Goal: Task Accomplishment & Management: Manage account settings

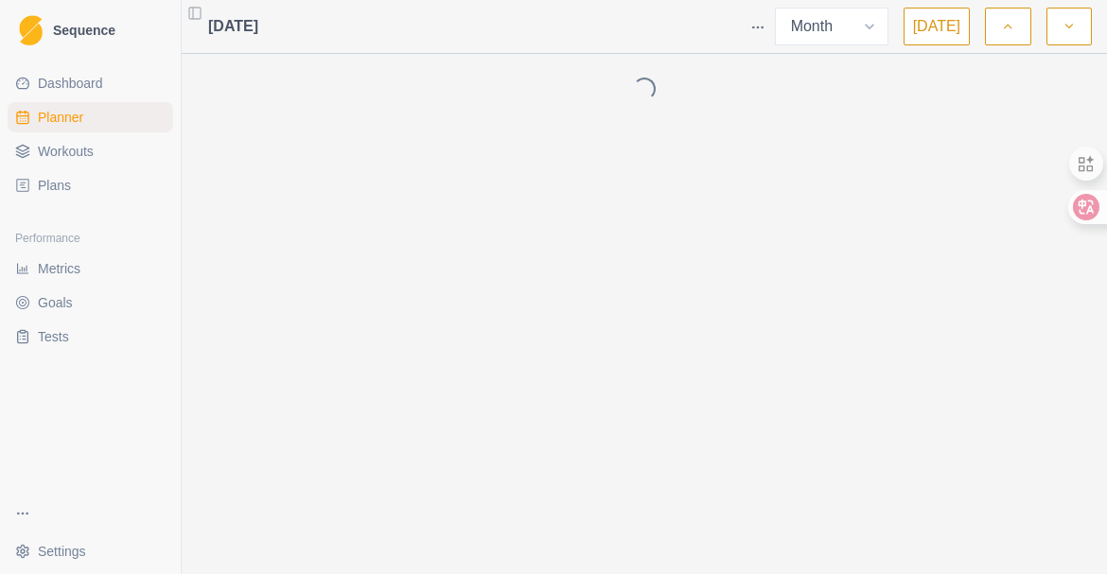
select select "month"
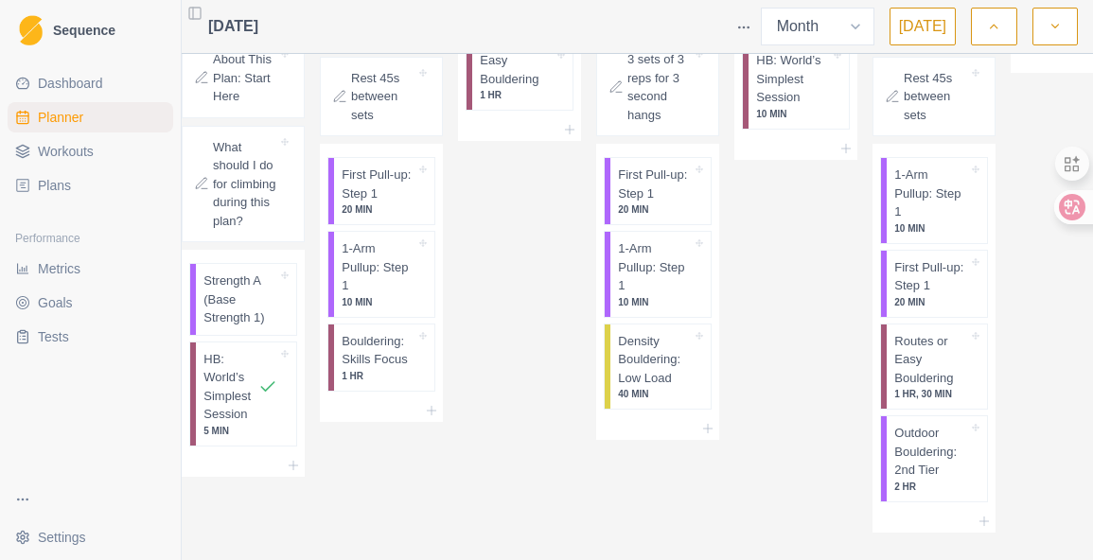
scroll to position [1197, 0]
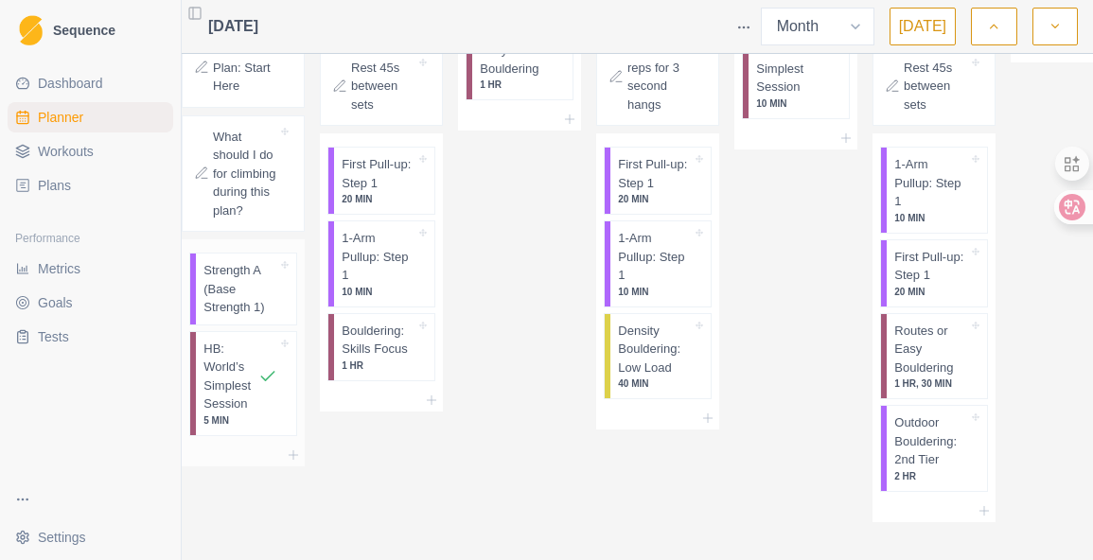
click at [246, 317] on p "Strength A (Base Strength 1)" at bounding box center [240, 289] width 74 height 56
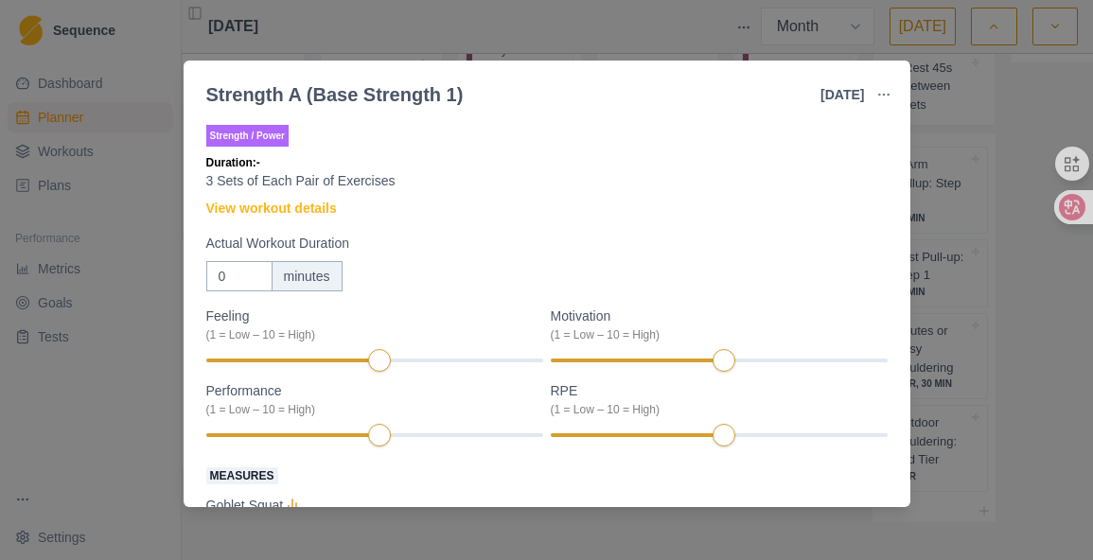
click at [879, 93] on button "button" at bounding box center [884, 95] width 38 height 38
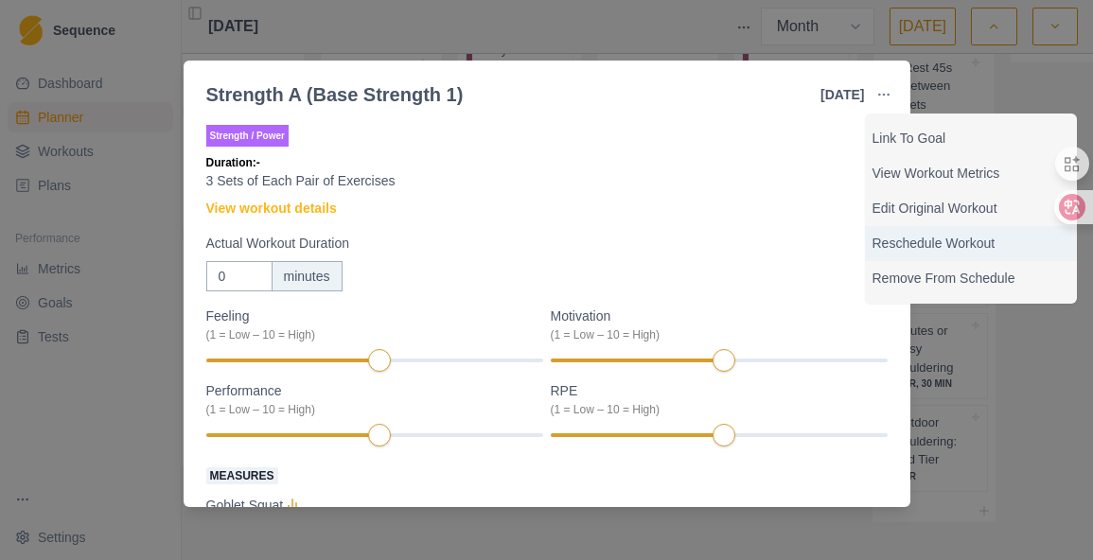
click at [950, 239] on p "Reschedule Workout" at bounding box center [970, 244] width 197 height 20
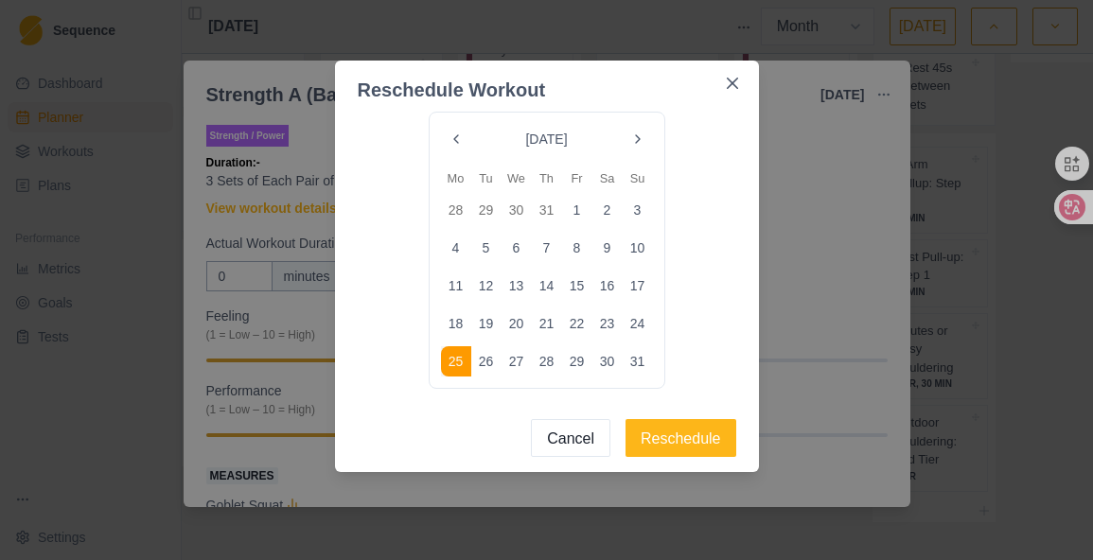
click at [640, 140] on button "Go to the Next Month" at bounding box center [638, 139] width 30 height 30
click at [466, 135] on button "Go to the Previous Month" at bounding box center [456, 139] width 30 height 30
click at [643, 365] on button "31" at bounding box center [638, 361] width 30 height 30
click at [691, 439] on button "Reschedule" at bounding box center [680, 438] width 111 height 38
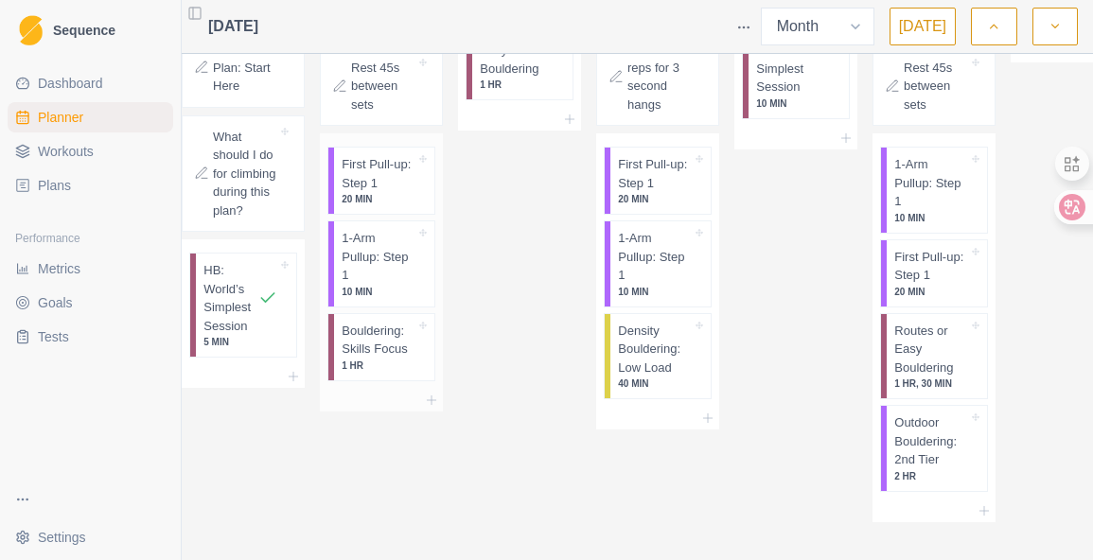
click at [384, 353] on p "Bouldering: Skills Focus" at bounding box center [379, 340] width 74 height 37
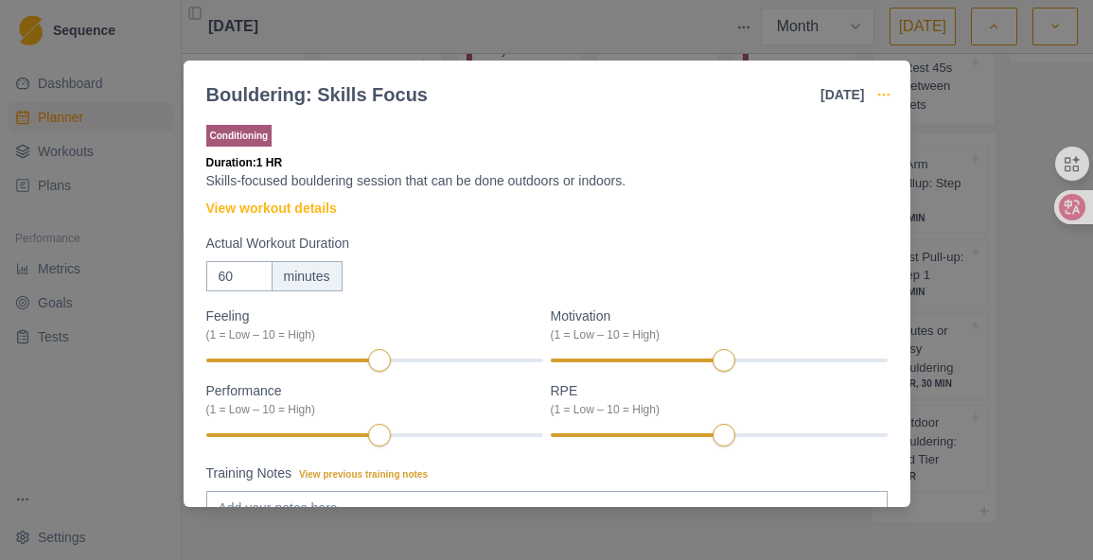
click at [891, 92] on icon "button" at bounding box center [883, 94] width 15 height 15
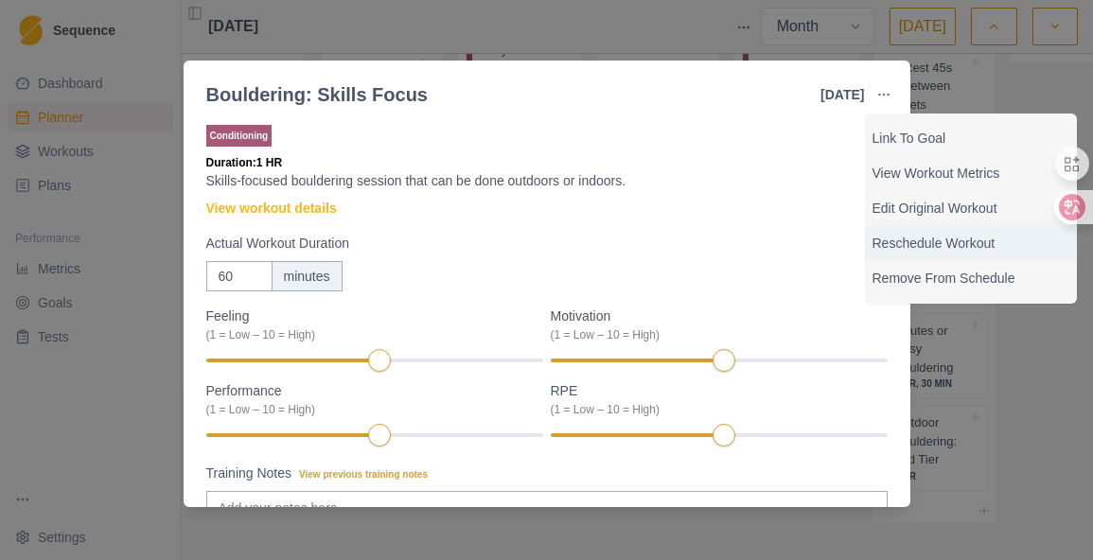
click at [934, 242] on p "Reschedule Workout" at bounding box center [970, 244] width 197 height 20
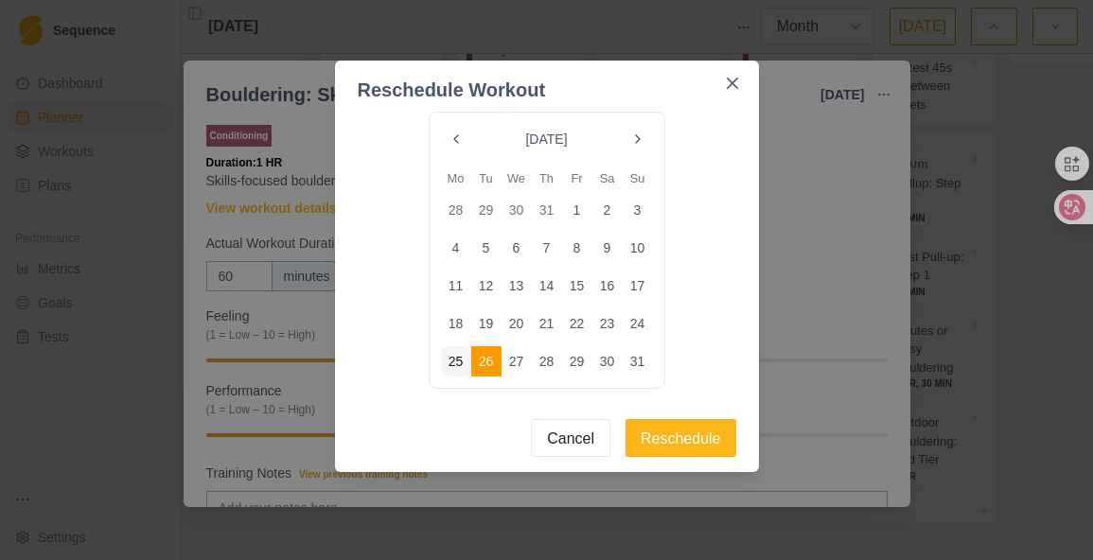
click at [644, 146] on button "Go to the Next Month" at bounding box center [638, 139] width 30 height 30
click at [461, 202] on button "1" at bounding box center [456, 210] width 30 height 30
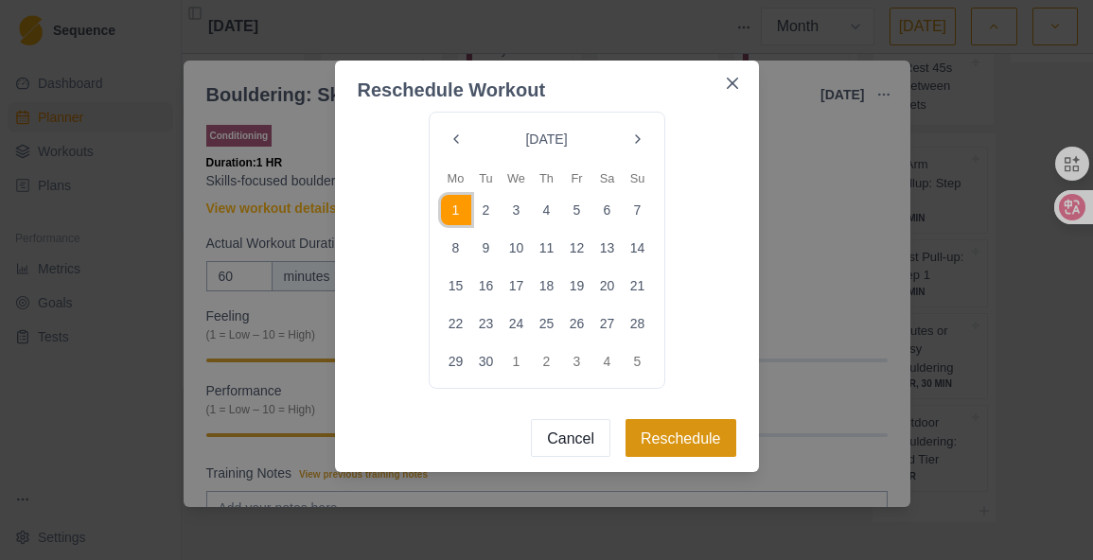
click at [685, 430] on button "Reschedule" at bounding box center [680, 438] width 111 height 38
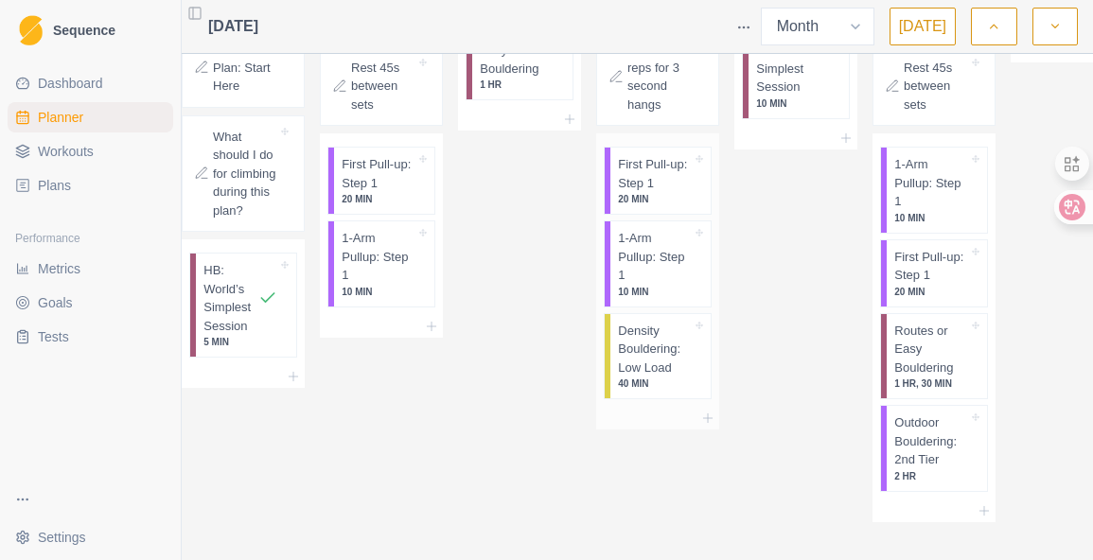
click at [658, 363] on p "Density Bouldering: Low Load" at bounding box center [655, 350] width 74 height 56
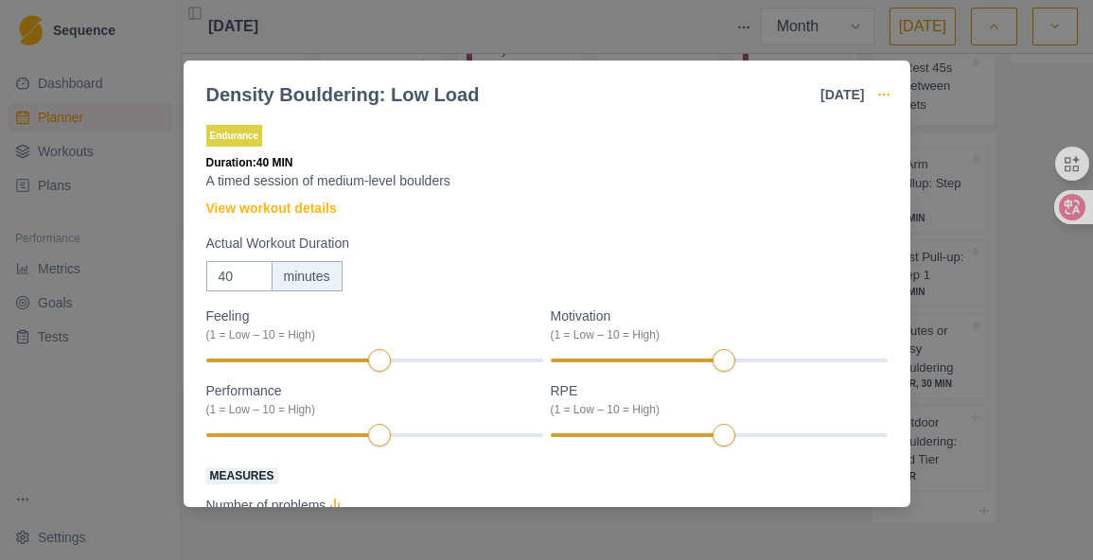
click at [890, 99] on icon "button" at bounding box center [883, 94] width 15 height 15
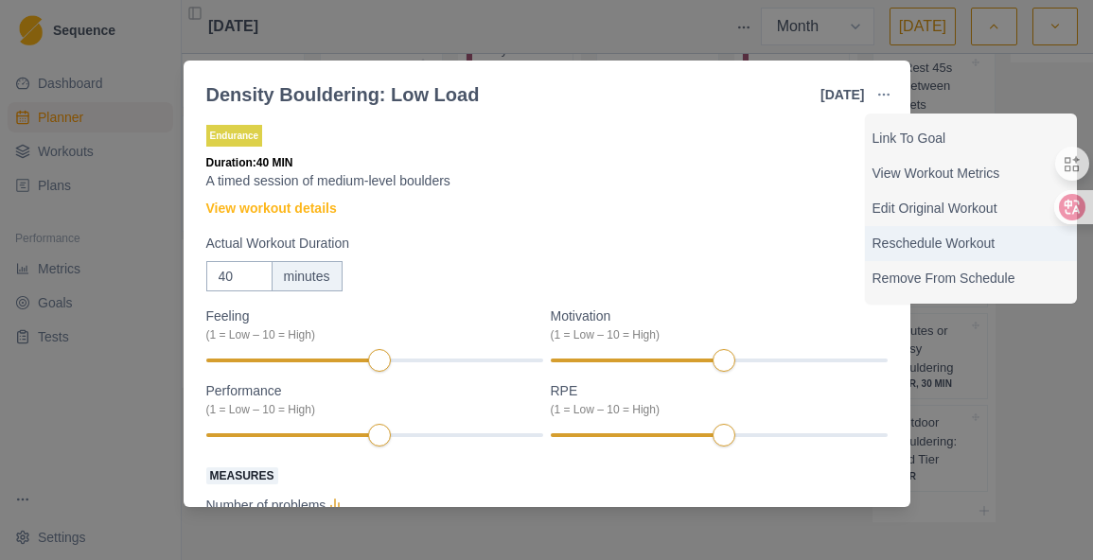
click at [949, 235] on p "Reschedule Workout" at bounding box center [970, 244] width 197 height 20
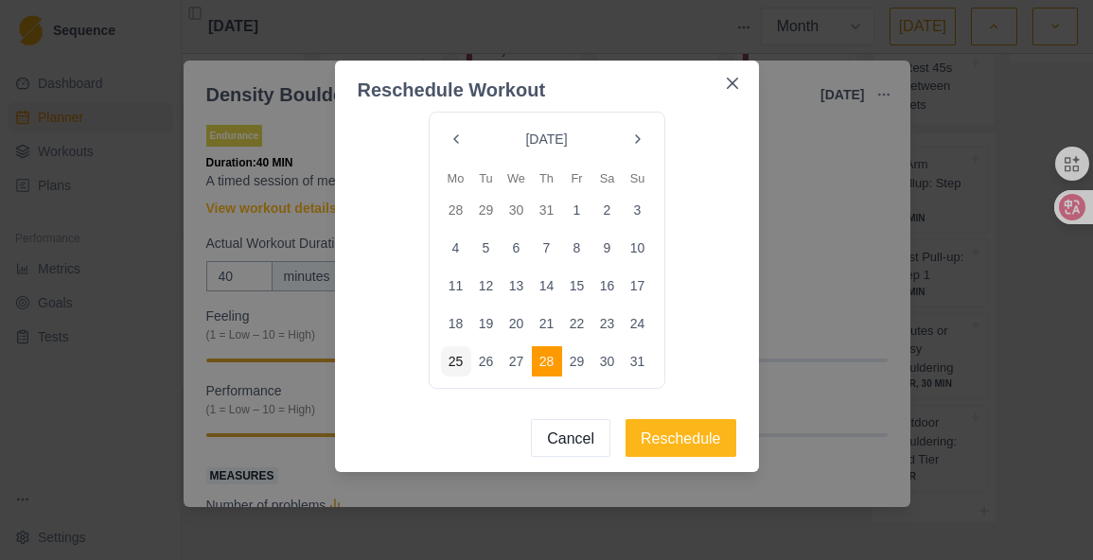
click at [649, 133] on button "Go to the Next Month" at bounding box center [638, 139] width 30 height 30
click at [593, 440] on button "Cancel" at bounding box center [570, 438] width 79 height 38
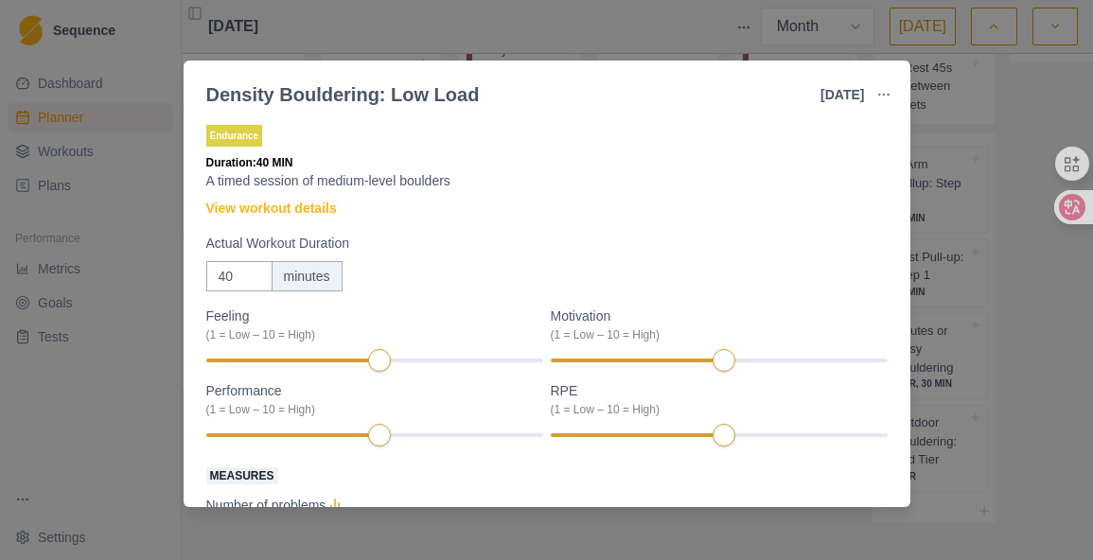
click at [892, 83] on button "button" at bounding box center [884, 95] width 38 height 38
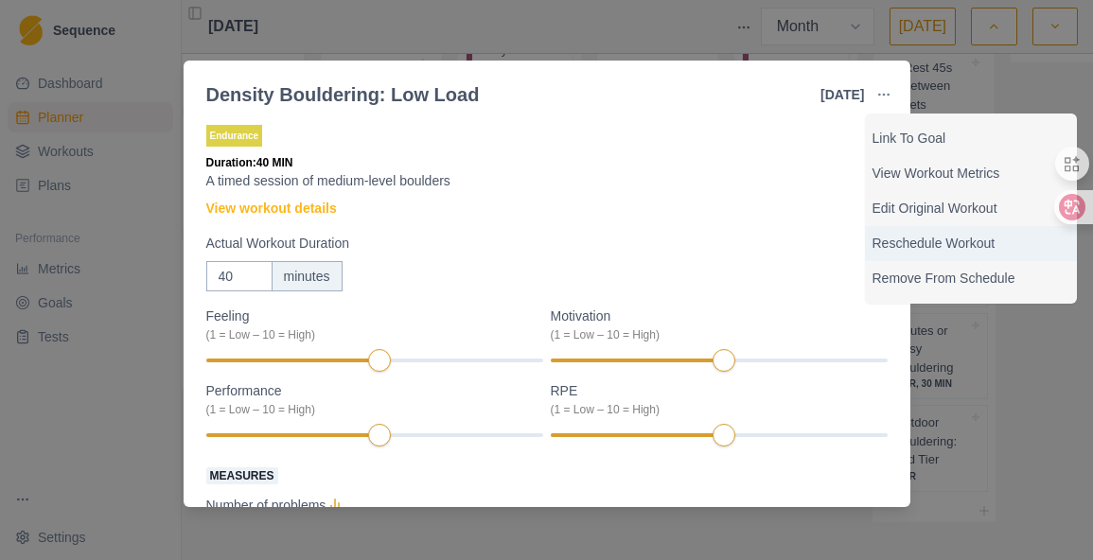
click at [927, 244] on p "Reschedule Workout" at bounding box center [970, 244] width 197 height 20
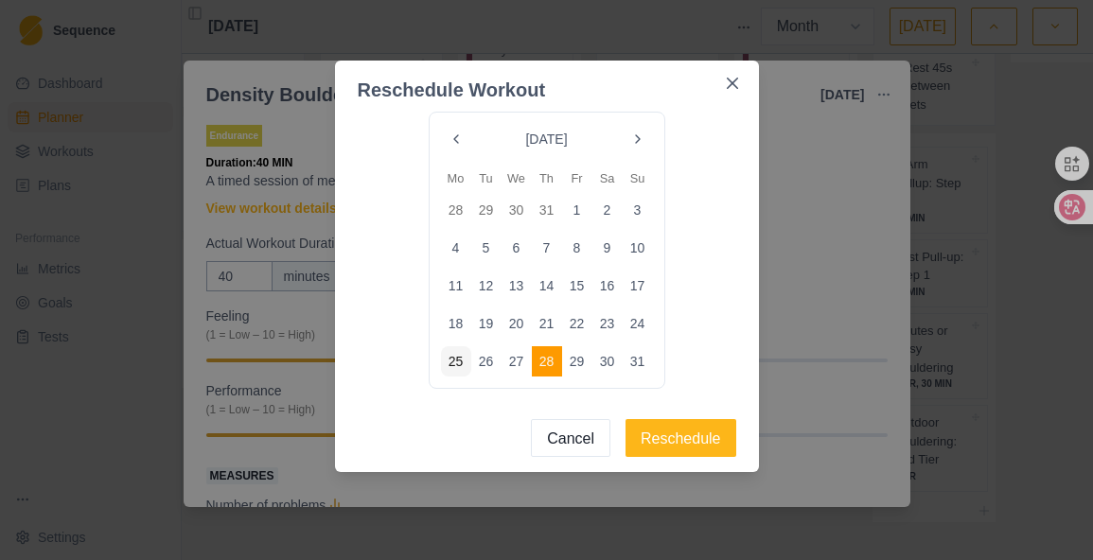
click at [641, 140] on button "Go to the Next Month" at bounding box center [638, 139] width 30 height 30
click at [553, 209] on button "4" at bounding box center [547, 210] width 30 height 30
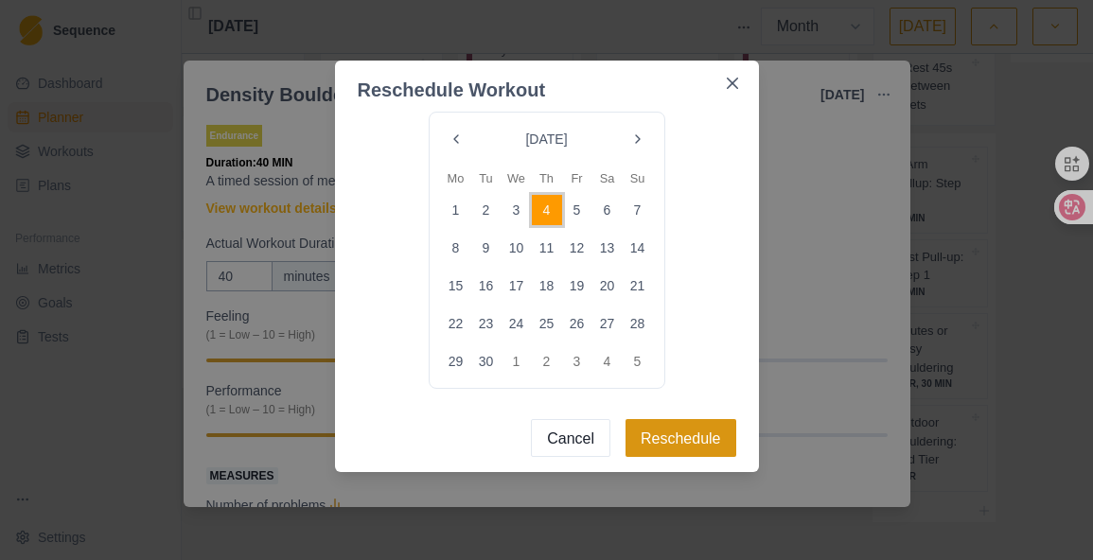
click at [709, 426] on button "Reschedule" at bounding box center [680, 438] width 111 height 38
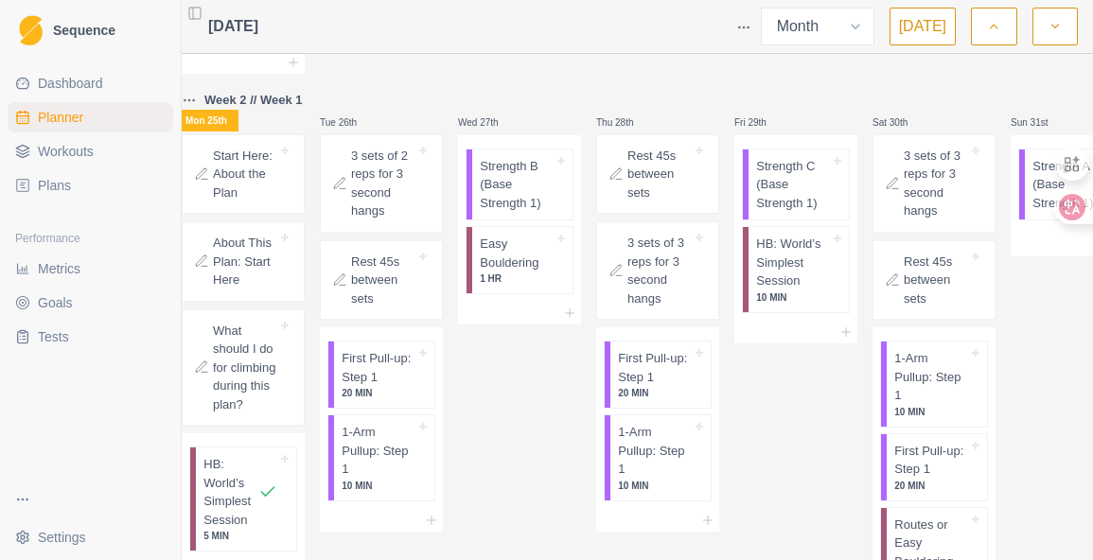
scroll to position [1002, 0]
drag, startPoint x: 564, startPoint y: 114, endPoint x: 563, endPoint y: 305, distance: 190.2
click at [563, 305] on div "Wed 27th Strength B (Base Strength 1) Easy Bouldering 1 HR" at bounding box center [519, 403] width 123 height 627
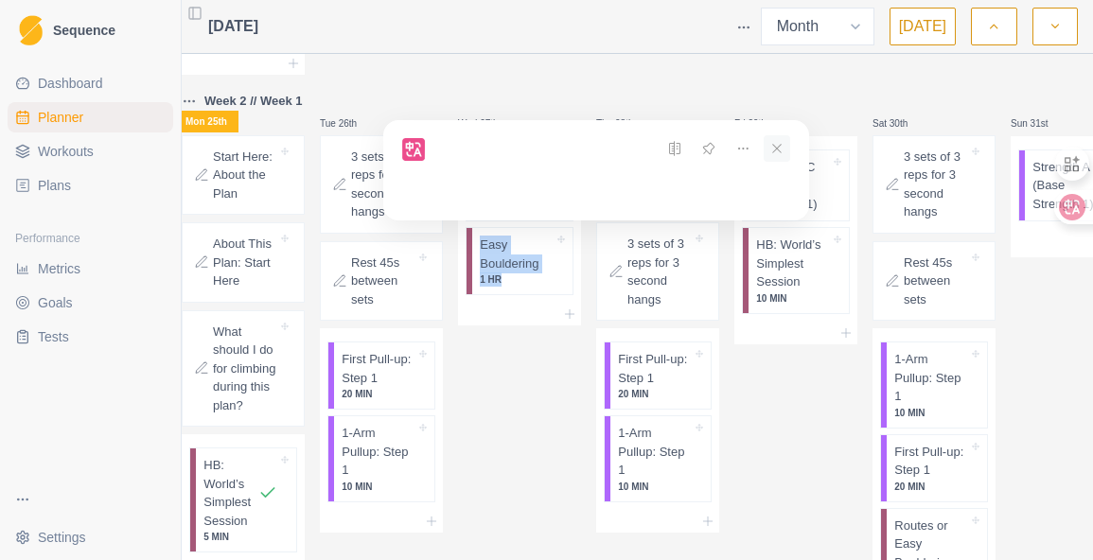
click at [774, 144] on icon at bounding box center [777, 148] width 26 height 26
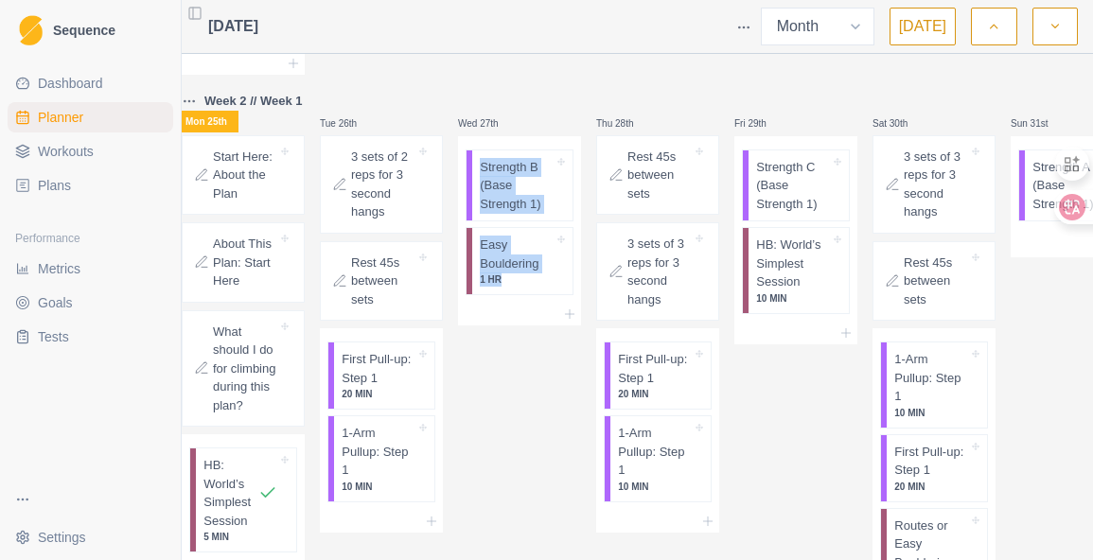
click at [518, 399] on div "Wed 27th Strength B (Base Strength 1) Easy Bouldering 1 HR" at bounding box center [519, 403] width 123 height 627
click at [549, 190] on p "Strength B (Base Strength 1)" at bounding box center [517, 186] width 74 height 56
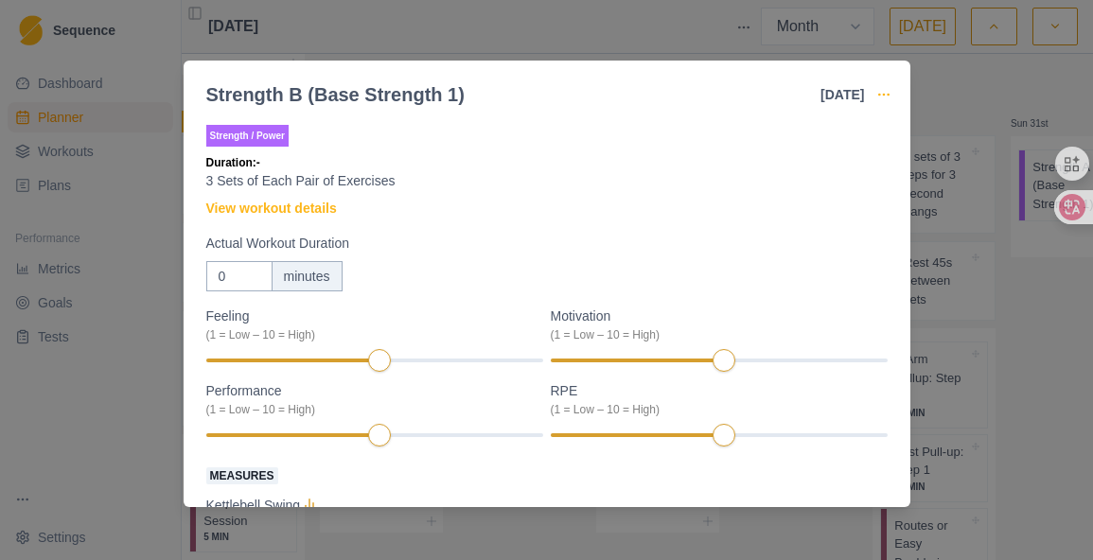
click at [891, 87] on icon "button" at bounding box center [883, 94] width 15 height 15
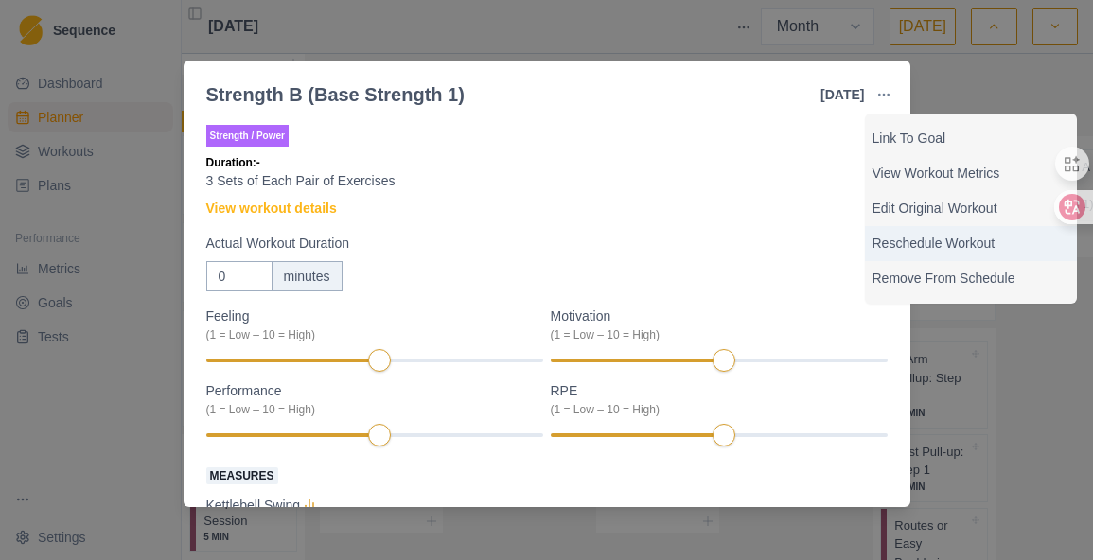
click at [948, 241] on p "Reschedule Workout" at bounding box center [970, 244] width 197 height 20
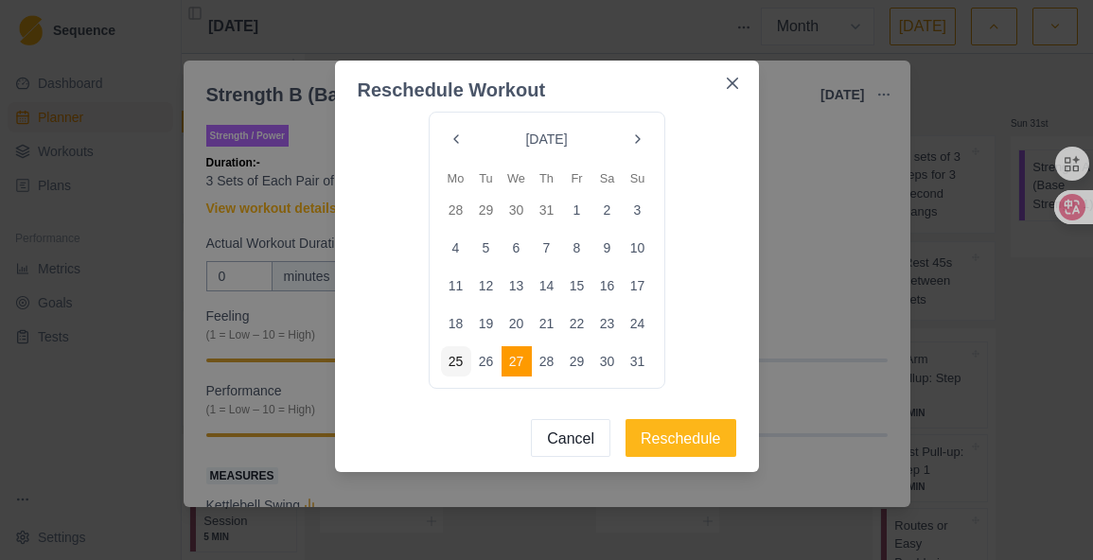
click at [641, 138] on button "Go to the Next Month" at bounding box center [638, 139] width 30 height 30
click at [529, 207] on button "3" at bounding box center [516, 210] width 30 height 30
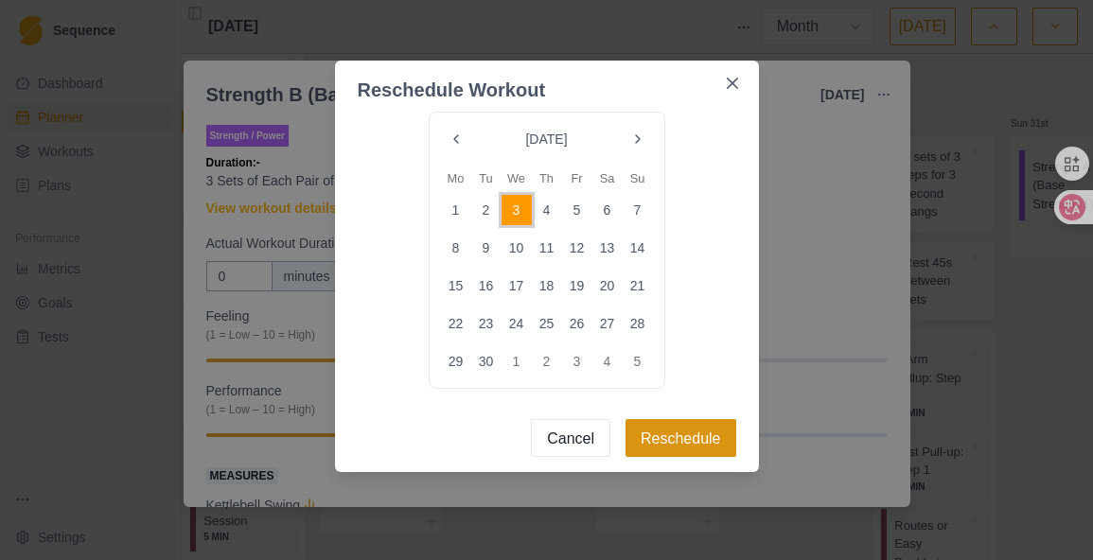
click at [688, 431] on button "Reschedule" at bounding box center [680, 438] width 111 height 38
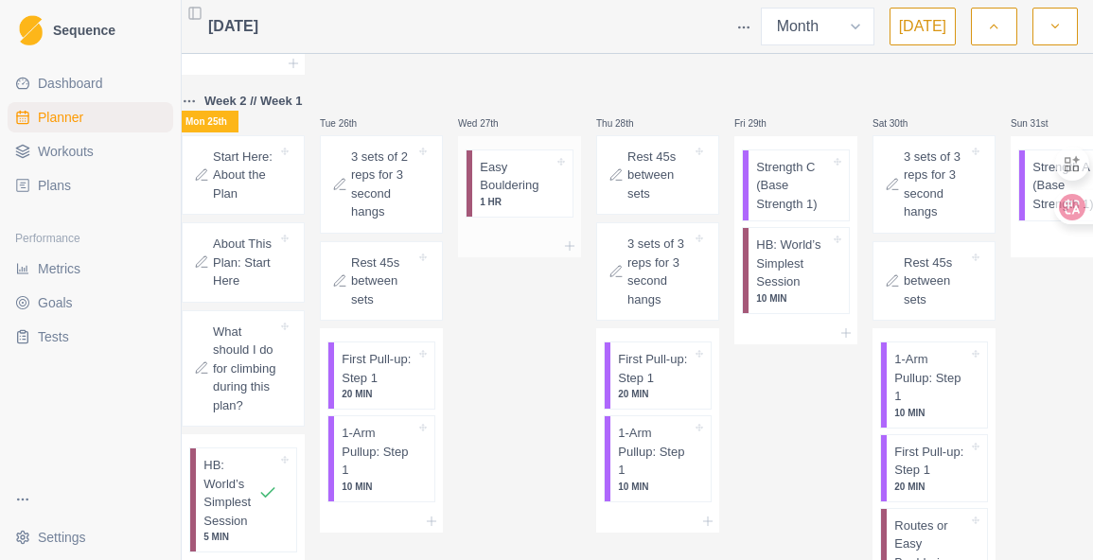
click at [543, 196] on p "1 HR" at bounding box center [517, 202] width 74 height 14
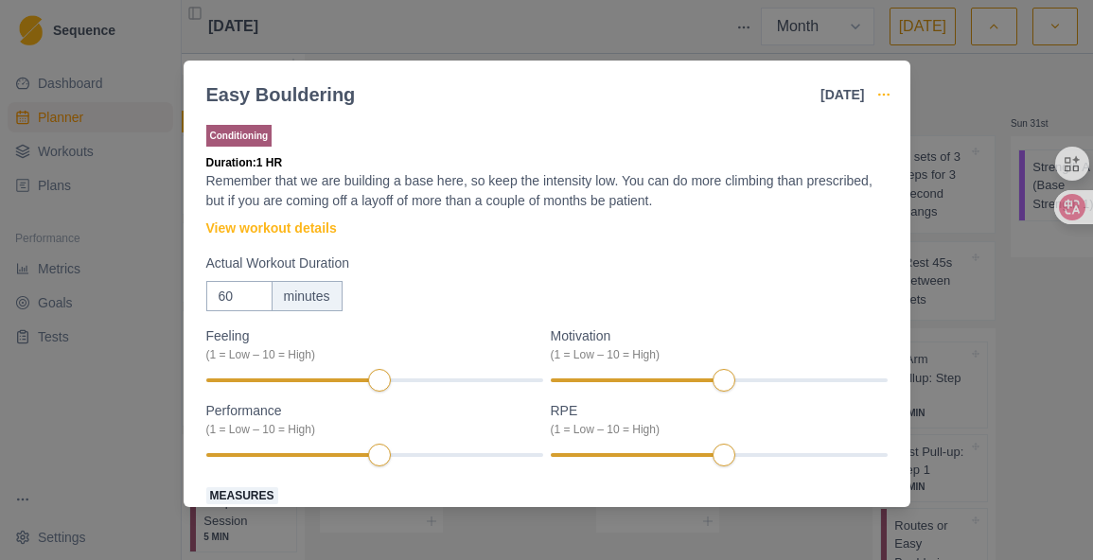
click at [888, 96] on icon "button" at bounding box center [883, 94] width 15 height 15
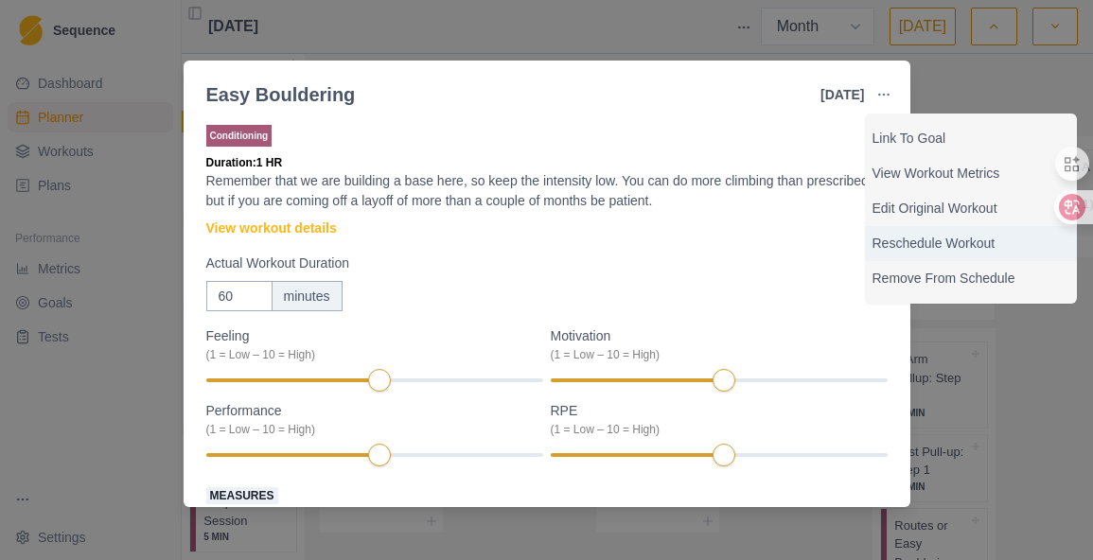
click at [971, 244] on p "Reschedule Workout" at bounding box center [970, 244] width 197 height 20
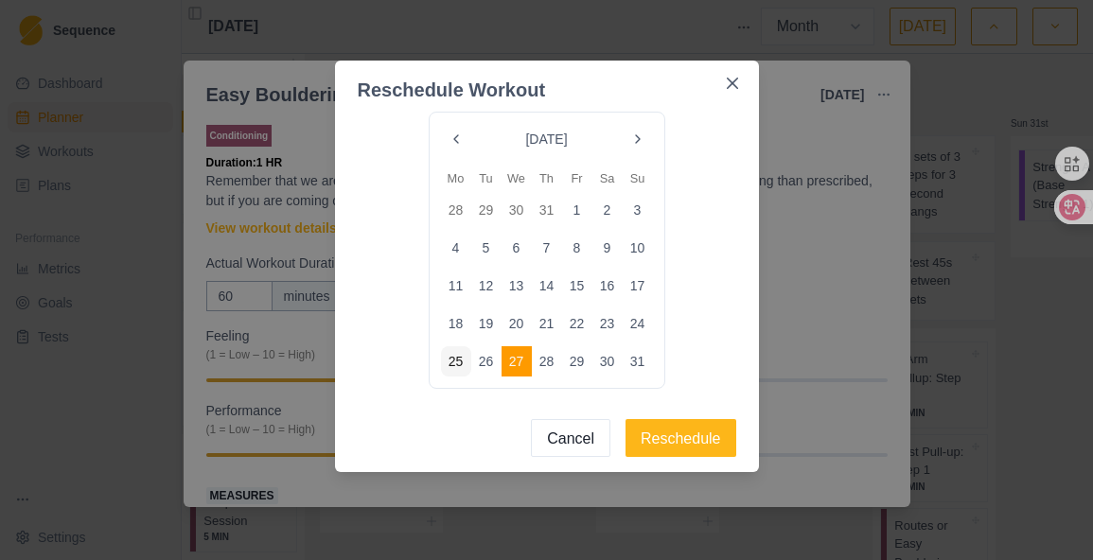
click at [641, 136] on button "Go to the Next Month" at bounding box center [638, 139] width 30 height 30
click at [530, 363] on button "1" at bounding box center [516, 361] width 30 height 30
click at [715, 447] on button "Reschedule" at bounding box center [680, 438] width 111 height 38
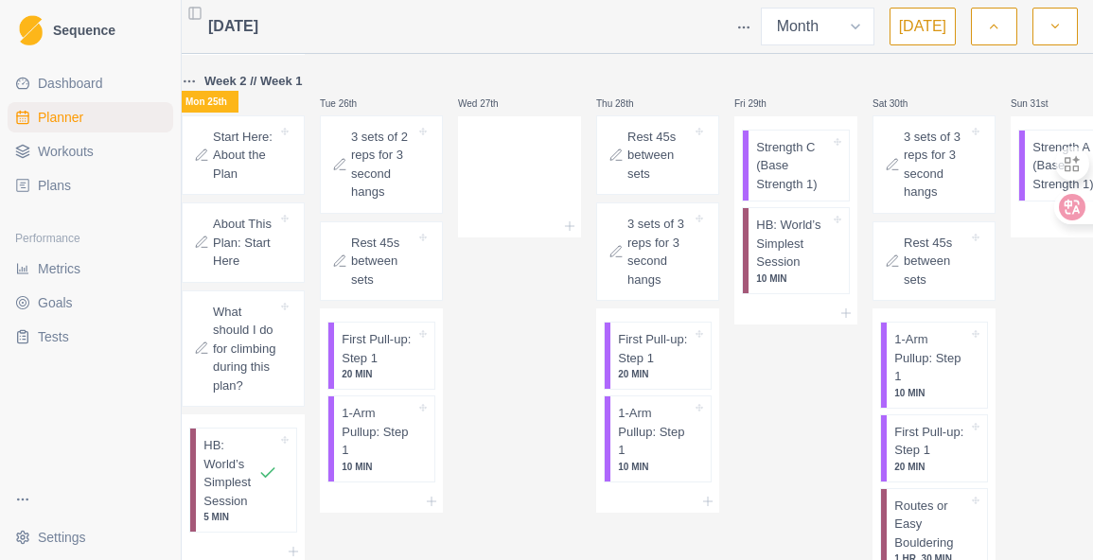
scroll to position [1018, 0]
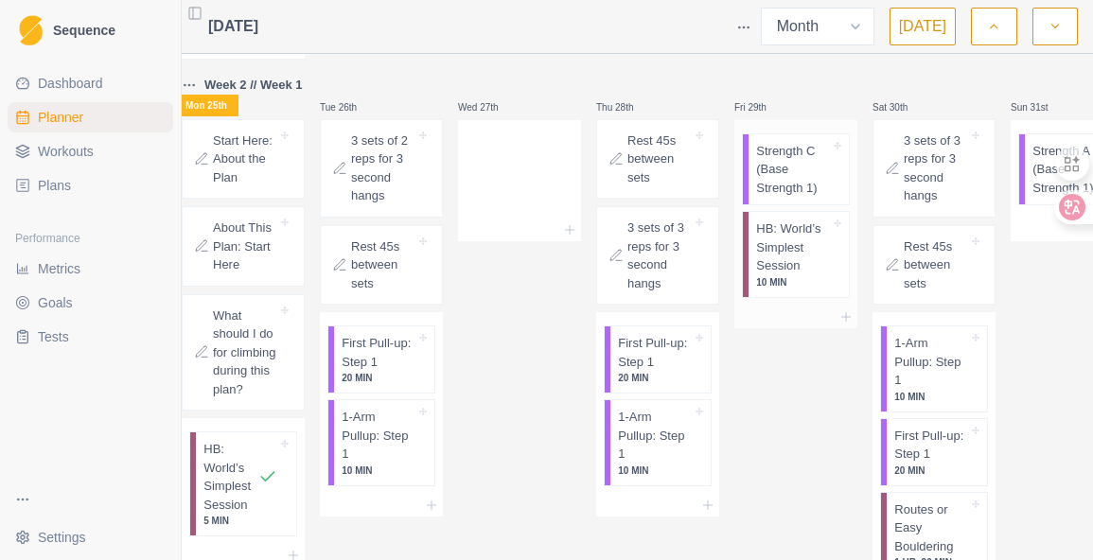
click at [797, 178] on p "Strength C (Base Strength 1)" at bounding box center [793, 170] width 74 height 56
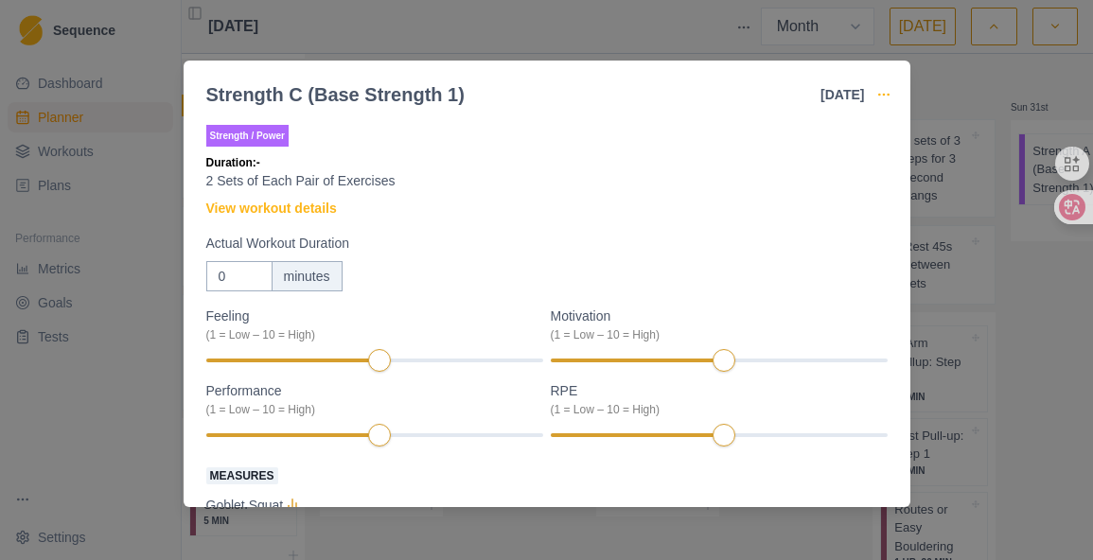
click at [891, 87] on icon "button" at bounding box center [883, 94] width 15 height 15
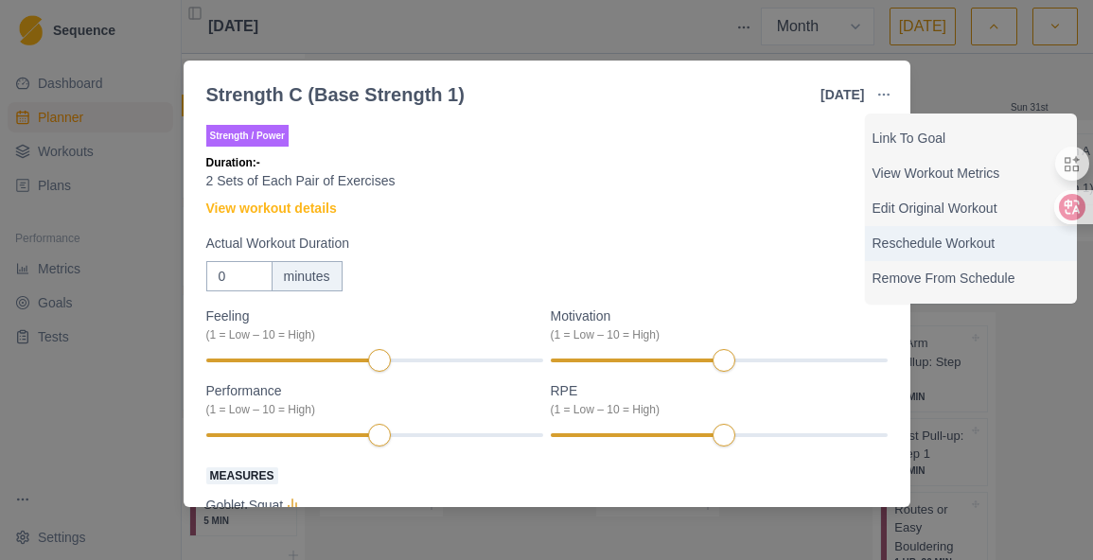
click at [943, 230] on div "Reschedule Workout" at bounding box center [971, 243] width 212 height 35
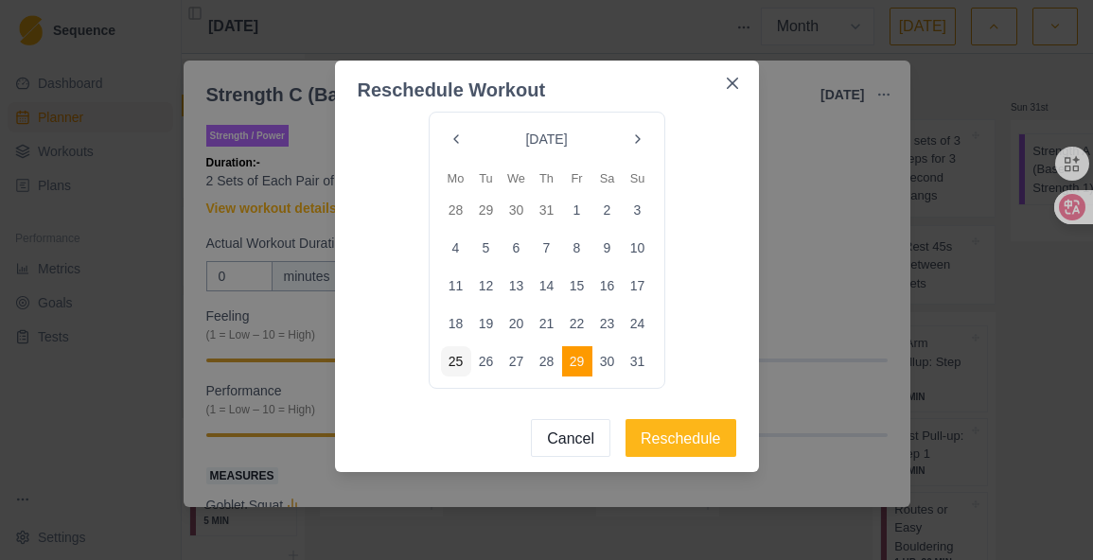
click at [635, 131] on button "Go to the Next Month" at bounding box center [638, 139] width 30 height 30
click at [586, 205] on button "5" at bounding box center [577, 210] width 30 height 30
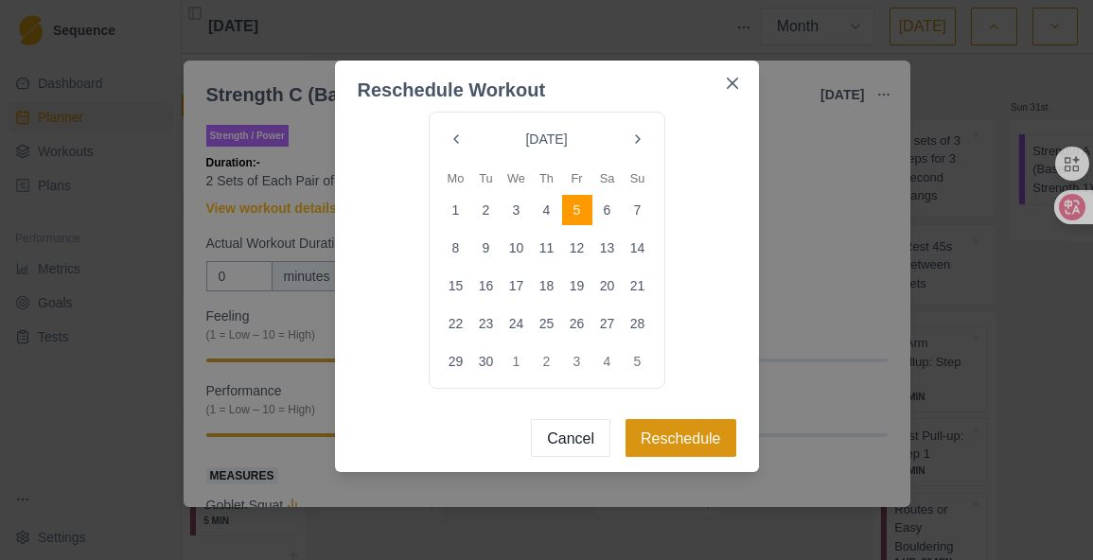
click at [694, 439] on button "Reschedule" at bounding box center [680, 438] width 111 height 38
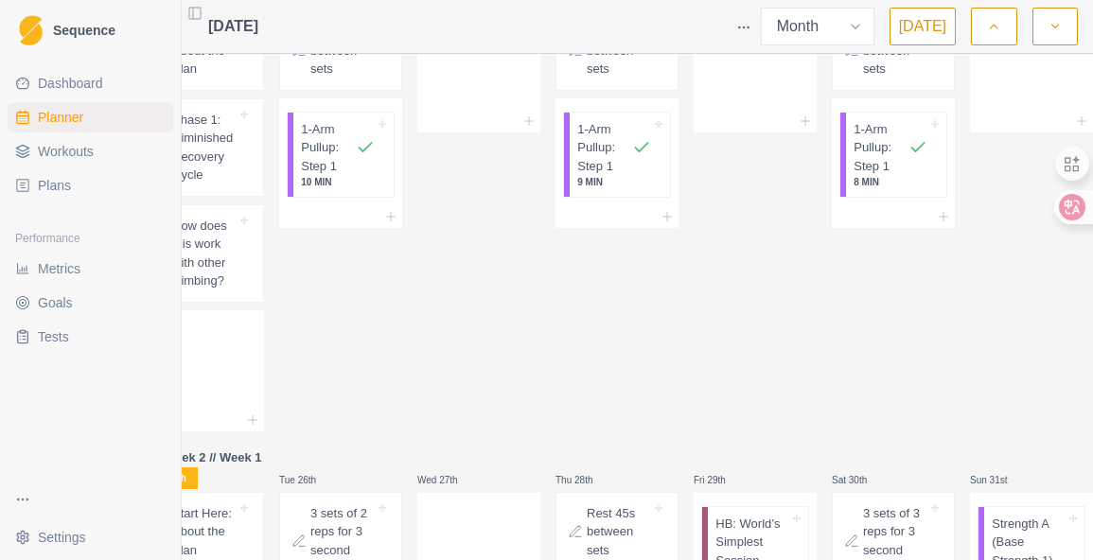
scroll to position [630, 0]
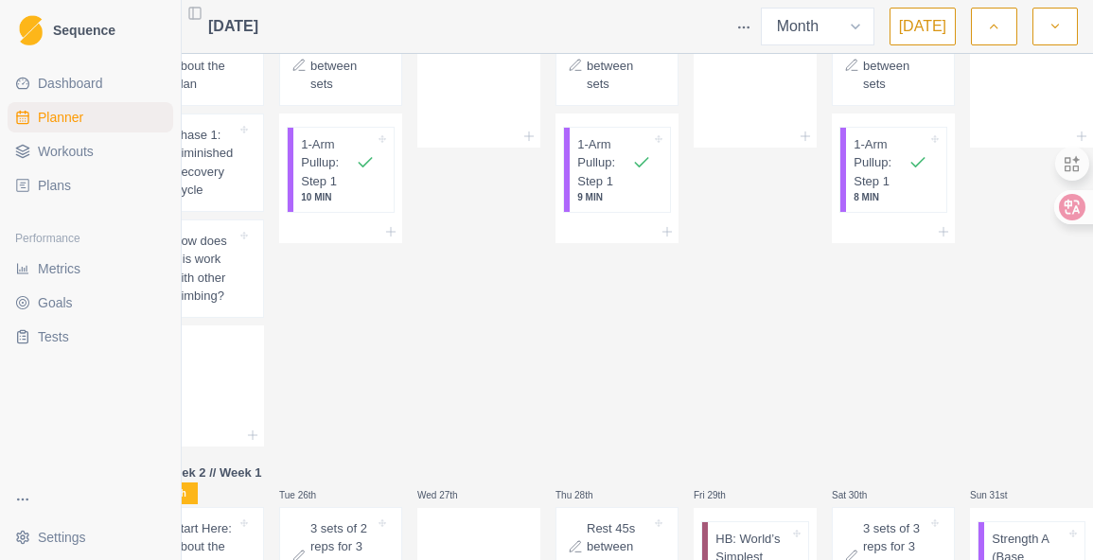
click at [1054, 28] on icon "button" at bounding box center [1054, 26] width 13 height 19
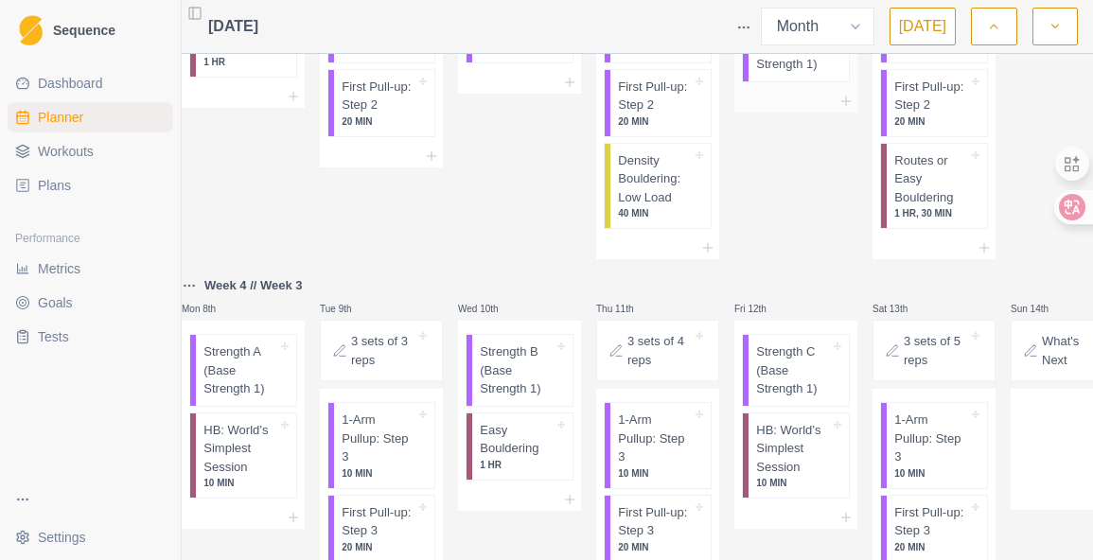
scroll to position [0, 0]
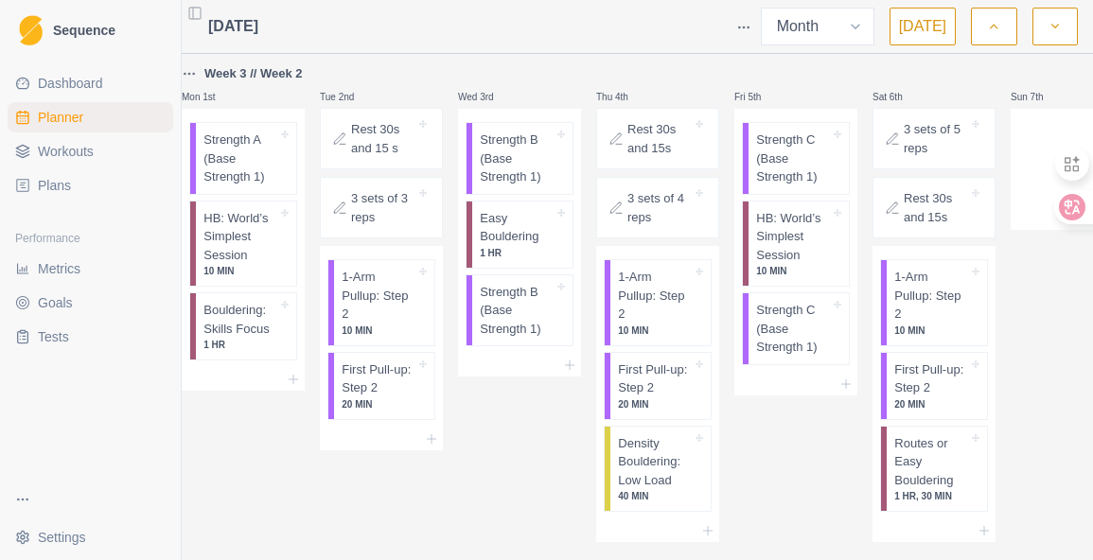
click at [995, 20] on icon "button" at bounding box center [993, 26] width 13 height 19
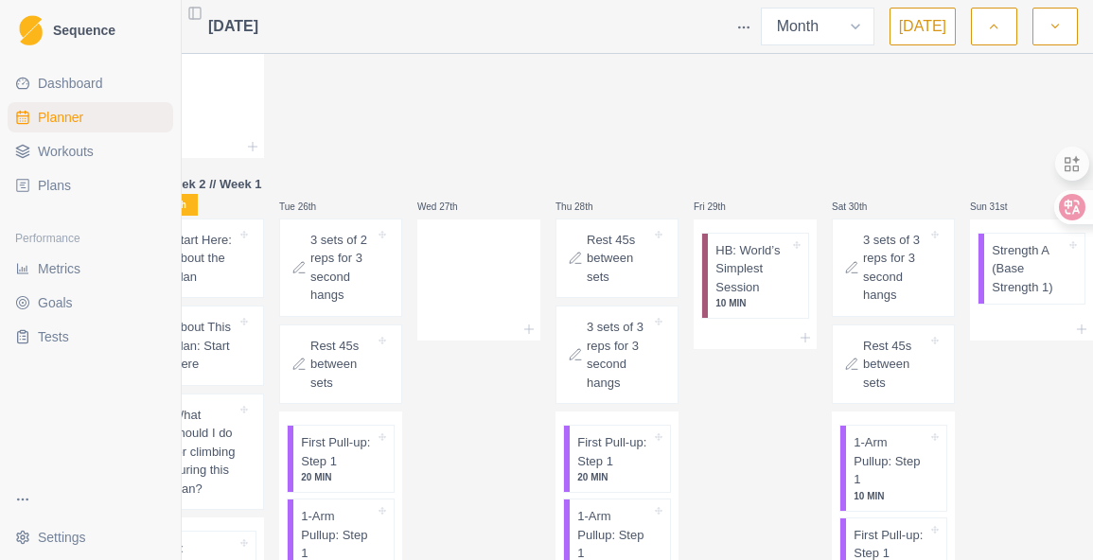
scroll to position [1197, 0]
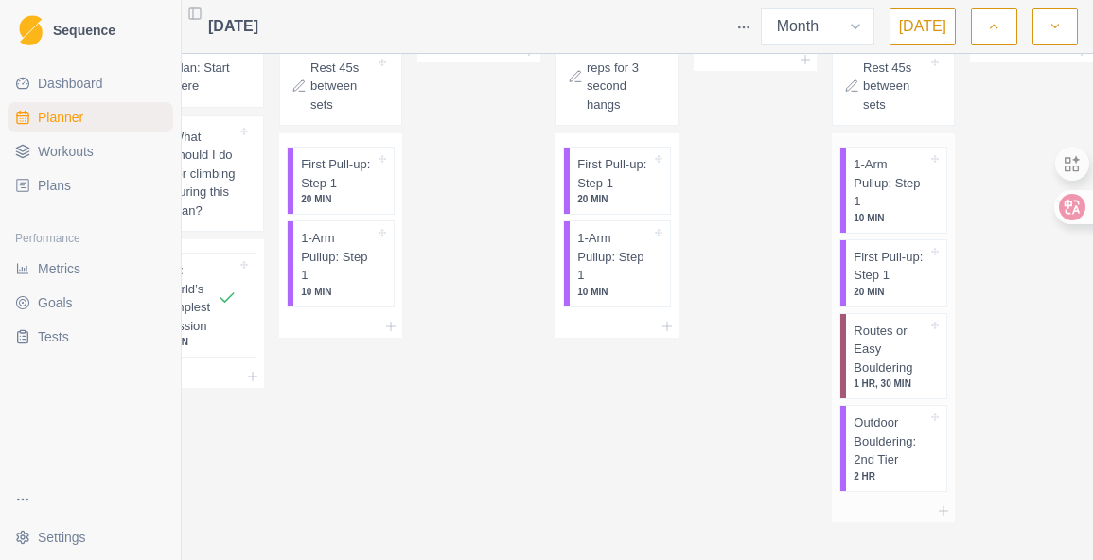
click at [891, 450] on p "Outdoor Bouldering: 2nd Tier" at bounding box center [890, 441] width 74 height 56
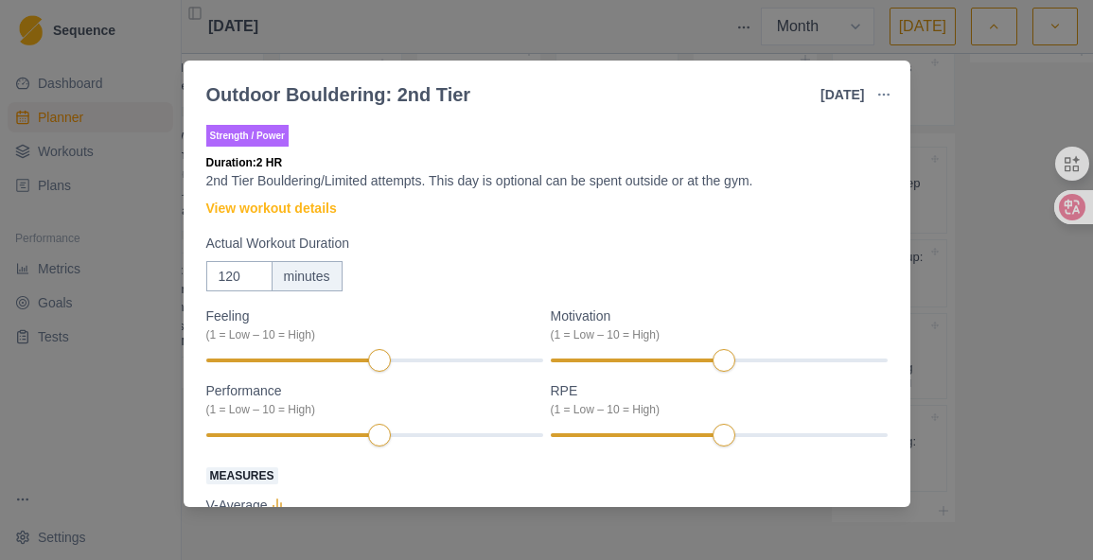
click at [881, 92] on button "button" at bounding box center [884, 95] width 38 height 38
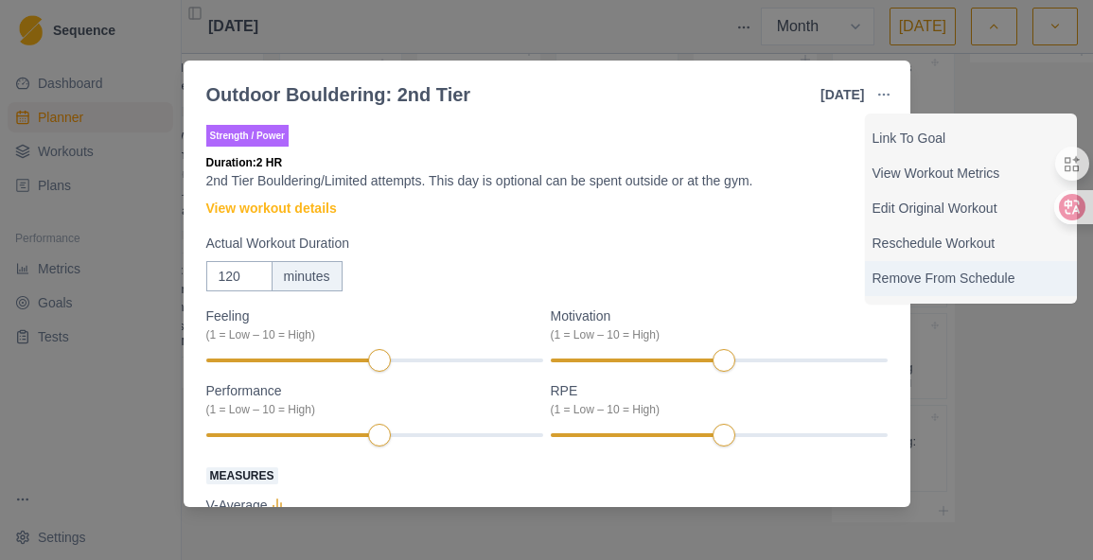
click at [947, 280] on p "Remove From Schedule" at bounding box center [970, 279] width 197 height 20
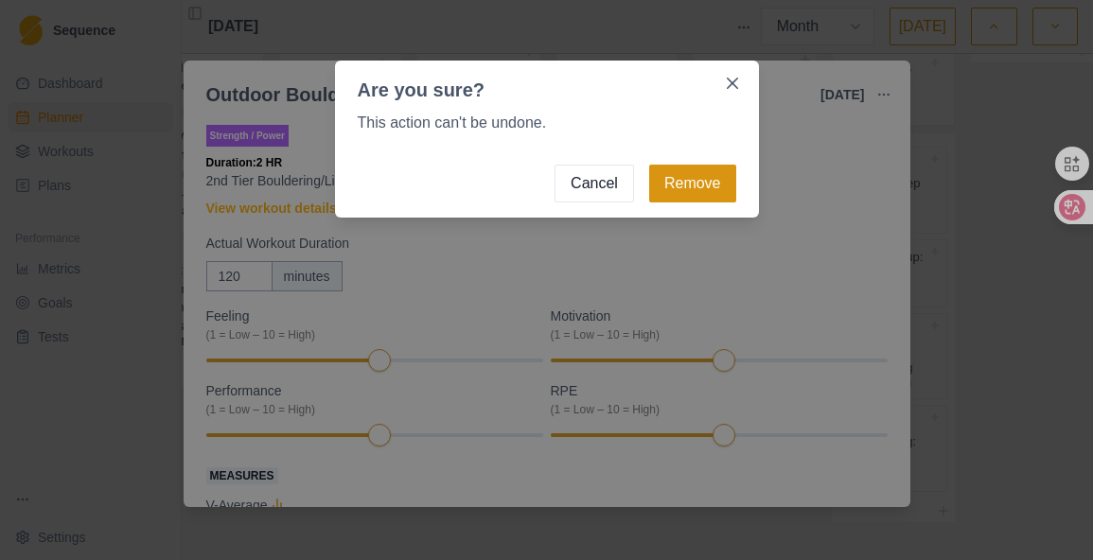
click at [709, 196] on button "Remove" at bounding box center [692, 184] width 87 height 38
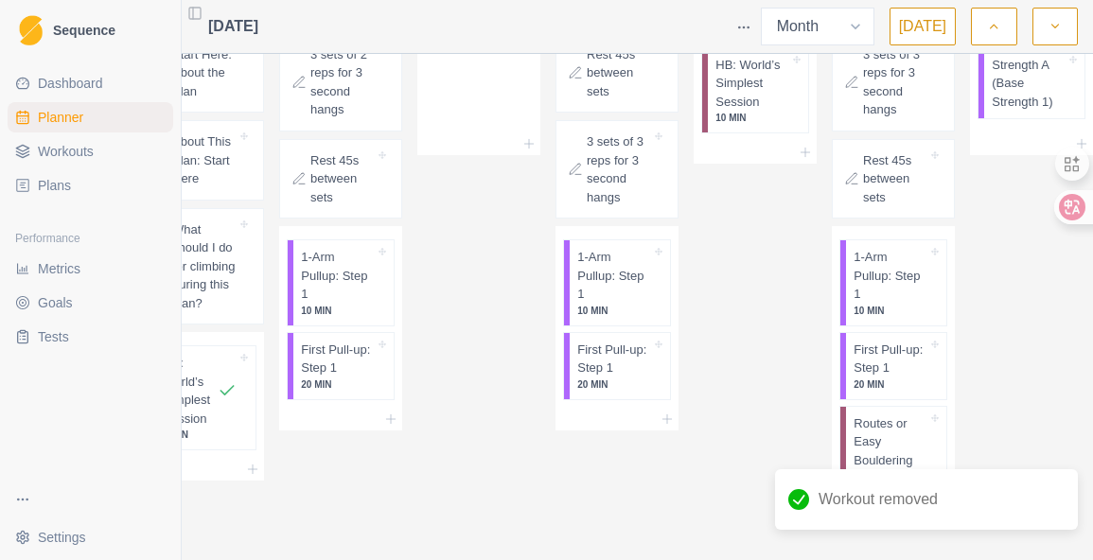
scroll to position [1105, 0]
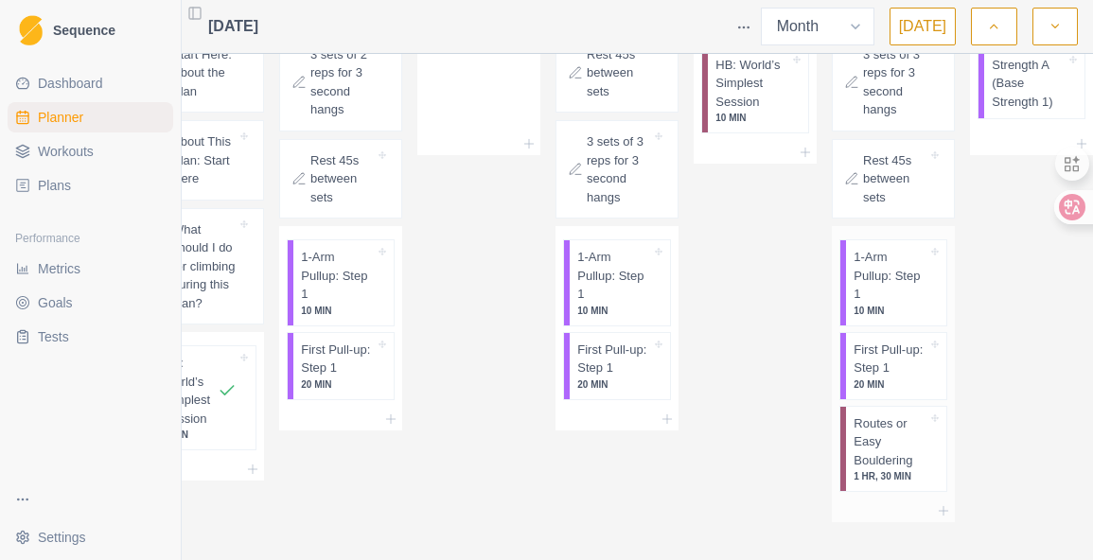
click at [897, 443] on p "Routes or Easy Bouldering" at bounding box center [890, 442] width 74 height 56
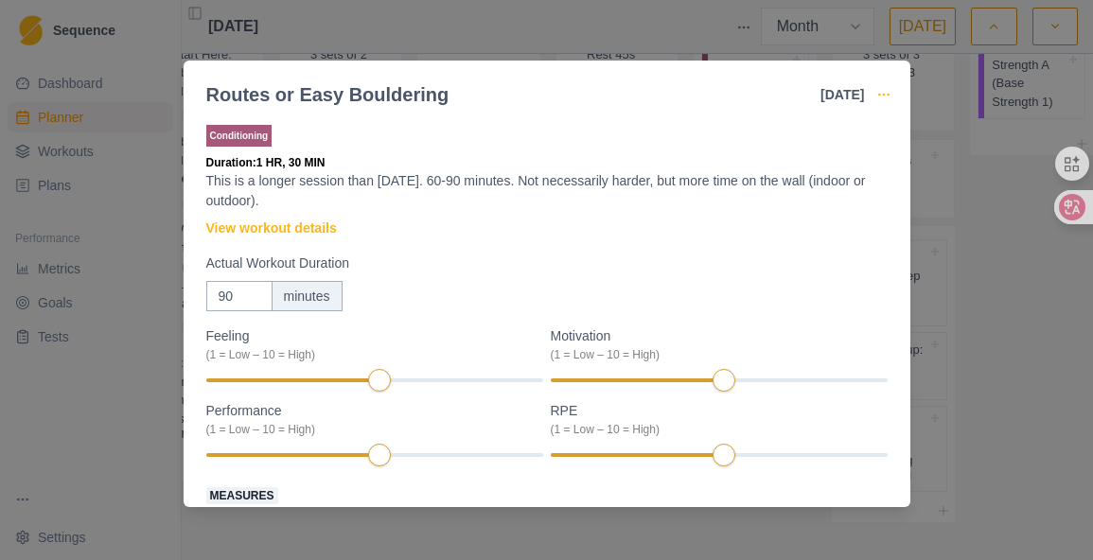
click at [887, 97] on icon "button" at bounding box center [883, 94] width 15 height 15
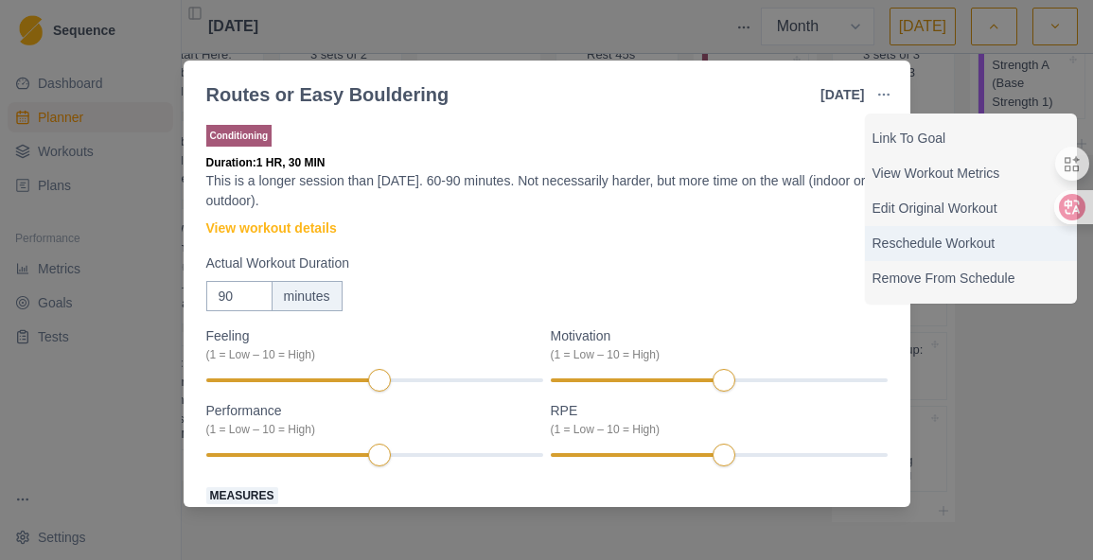
click at [928, 244] on p "Reschedule Workout" at bounding box center [970, 244] width 197 height 20
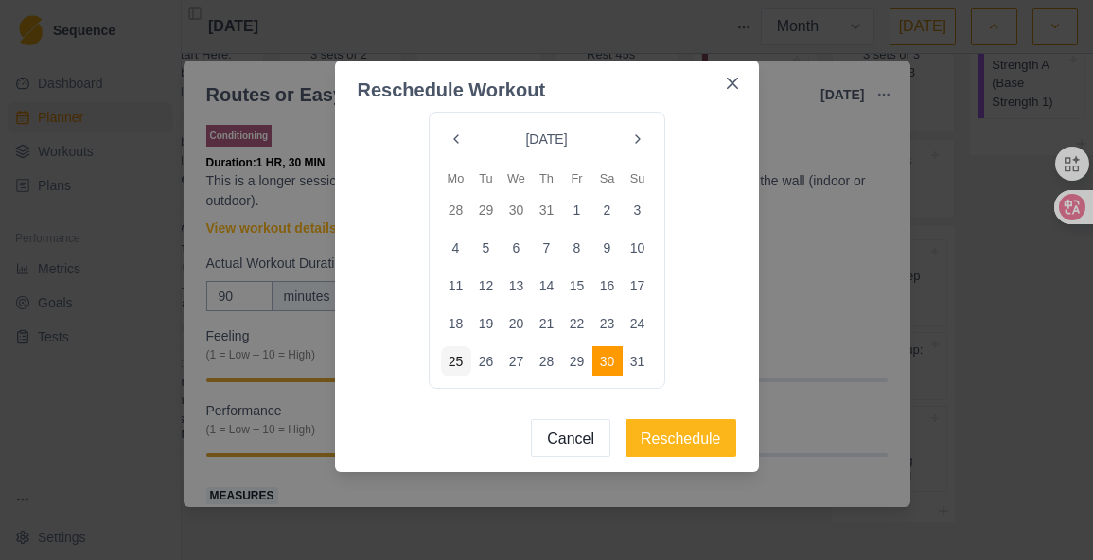
click at [648, 134] on button "Go to the Next Month" at bounding box center [638, 139] width 30 height 30
click at [615, 213] on button "6" at bounding box center [607, 210] width 30 height 30
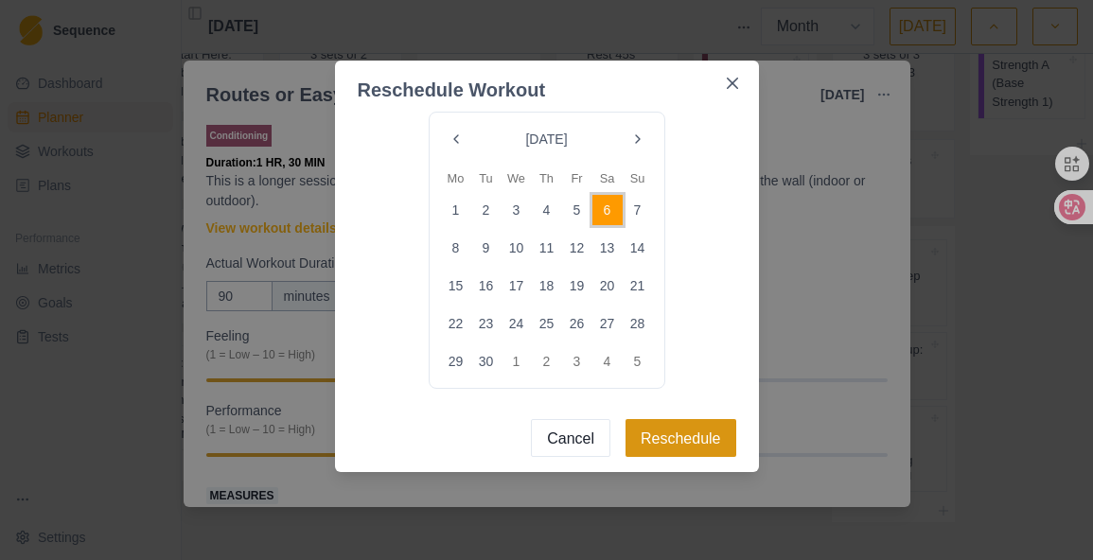
click at [701, 431] on button "Reschedule" at bounding box center [680, 438] width 111 height 38
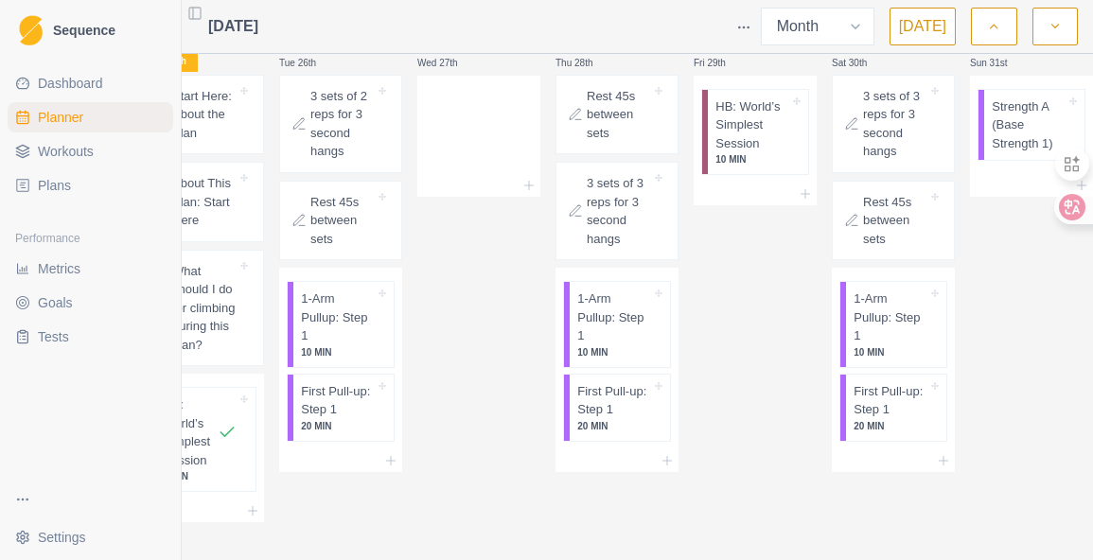
scroll to position [0, 0]
